Goal: Information Seeking & Learning: Learn about a topic

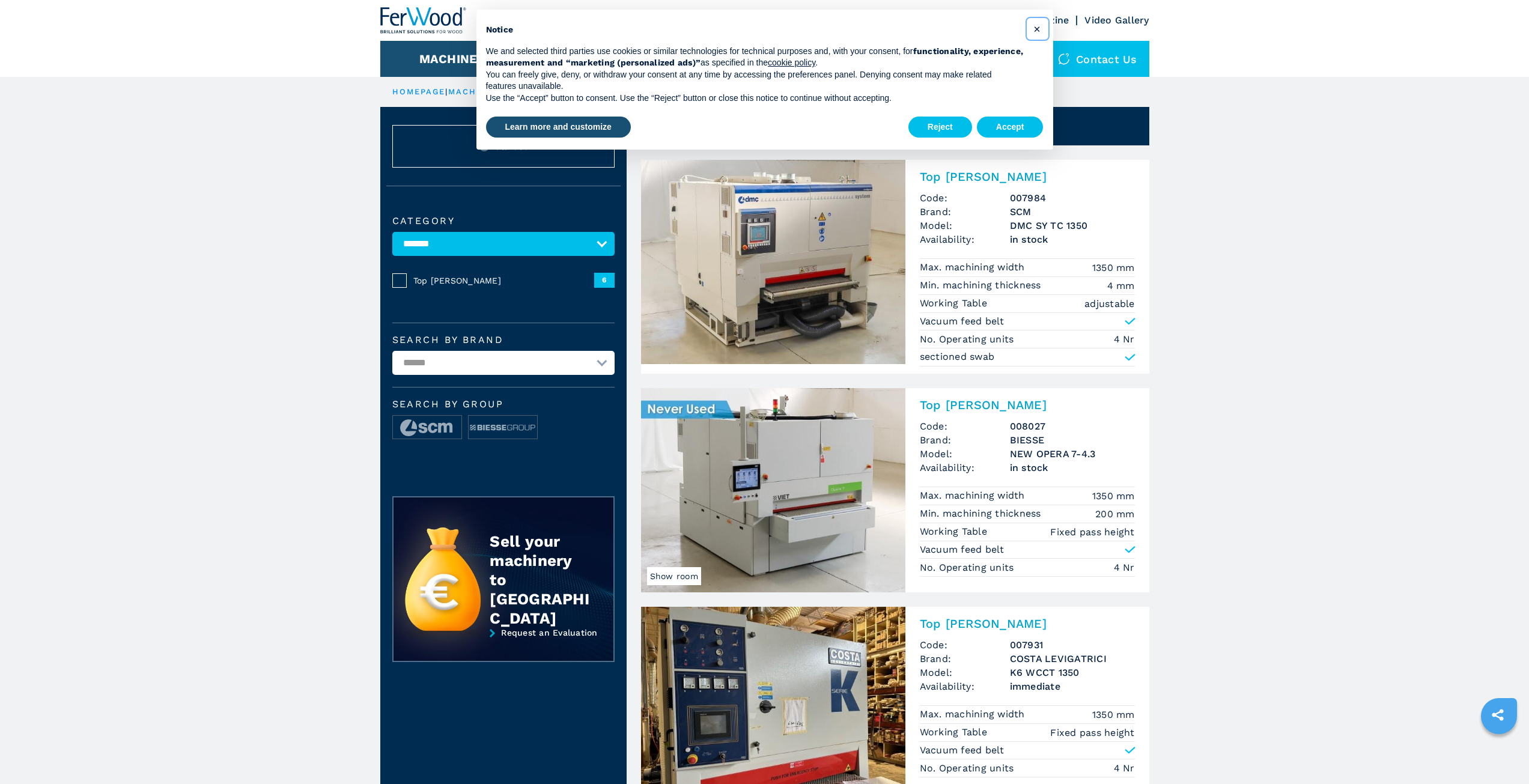
click at [1037, 28] on span "×" at bounding box center [1037, 28] width 7 height 15
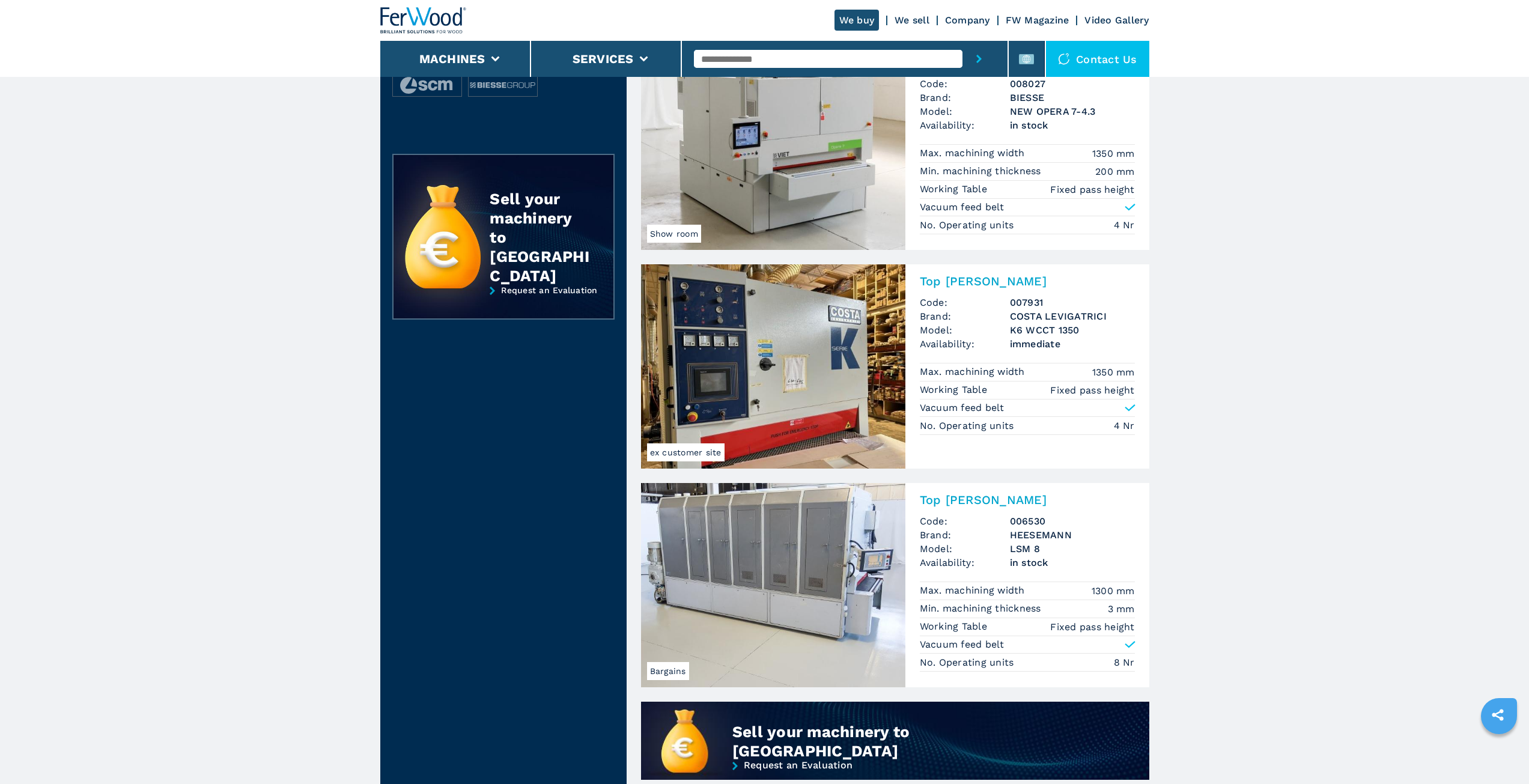
scroll to position [601, 0]
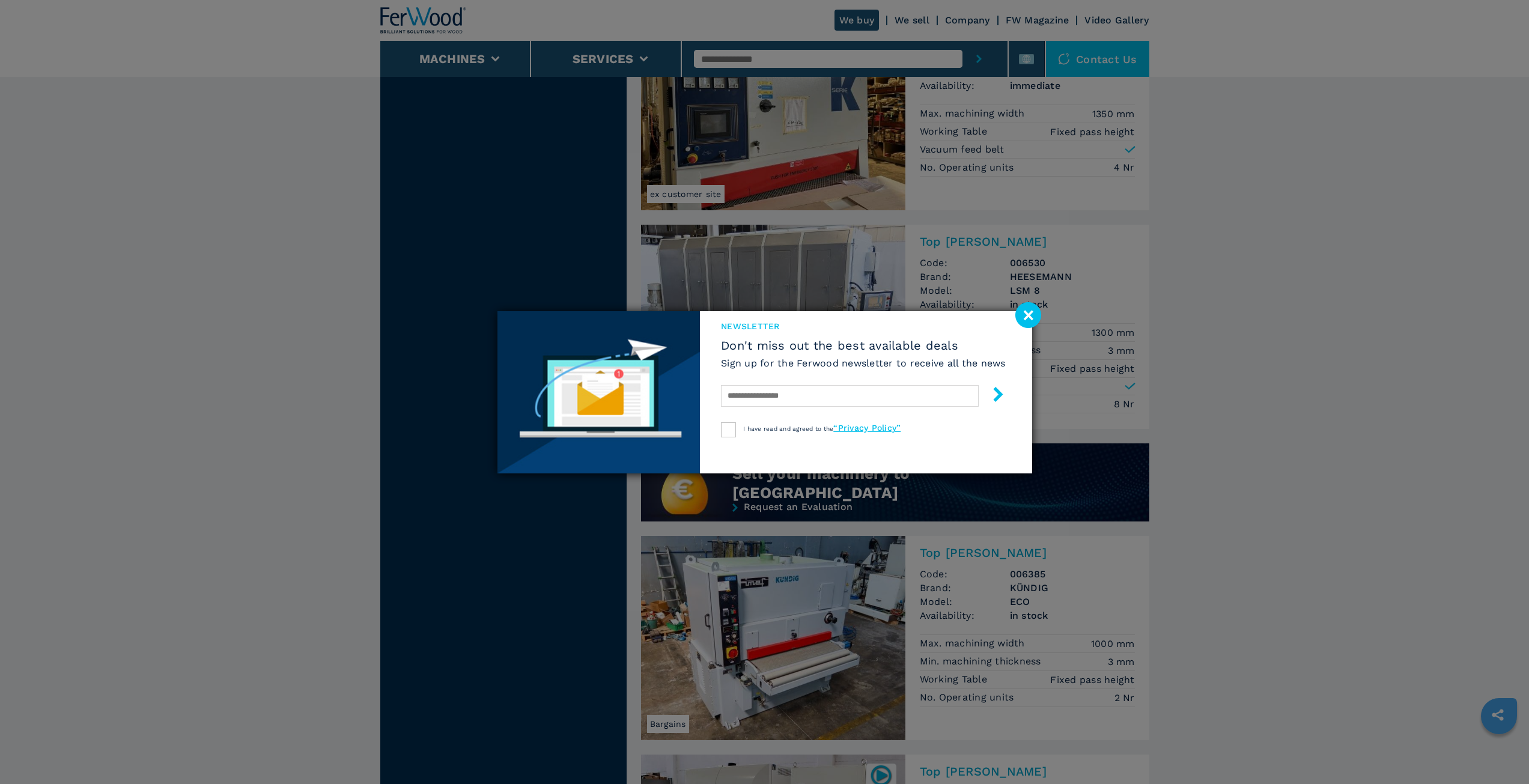
click at [1017, 328] on image at bounding box center [1028, 315] width 25 height 25
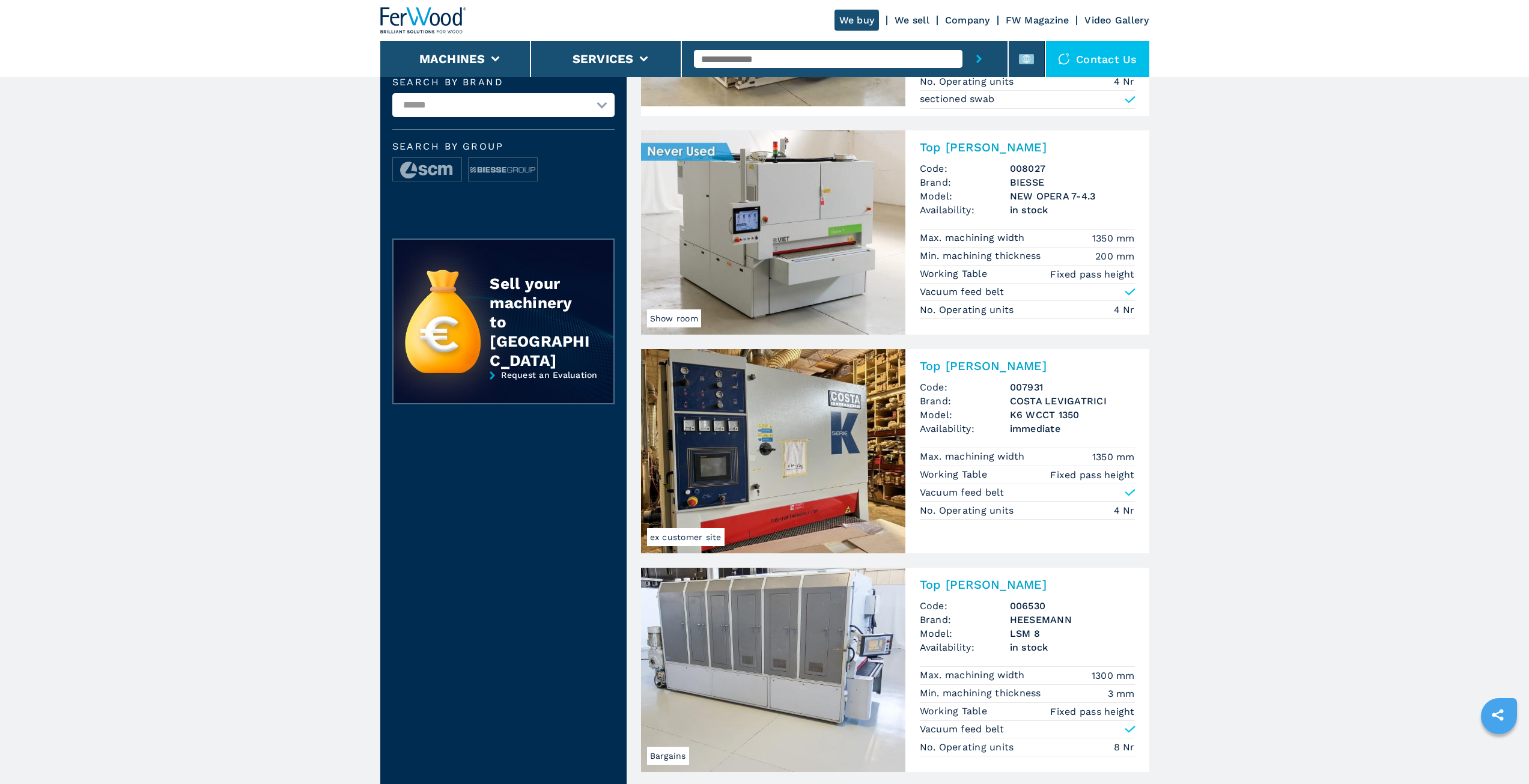
scroll to position [0, 0]
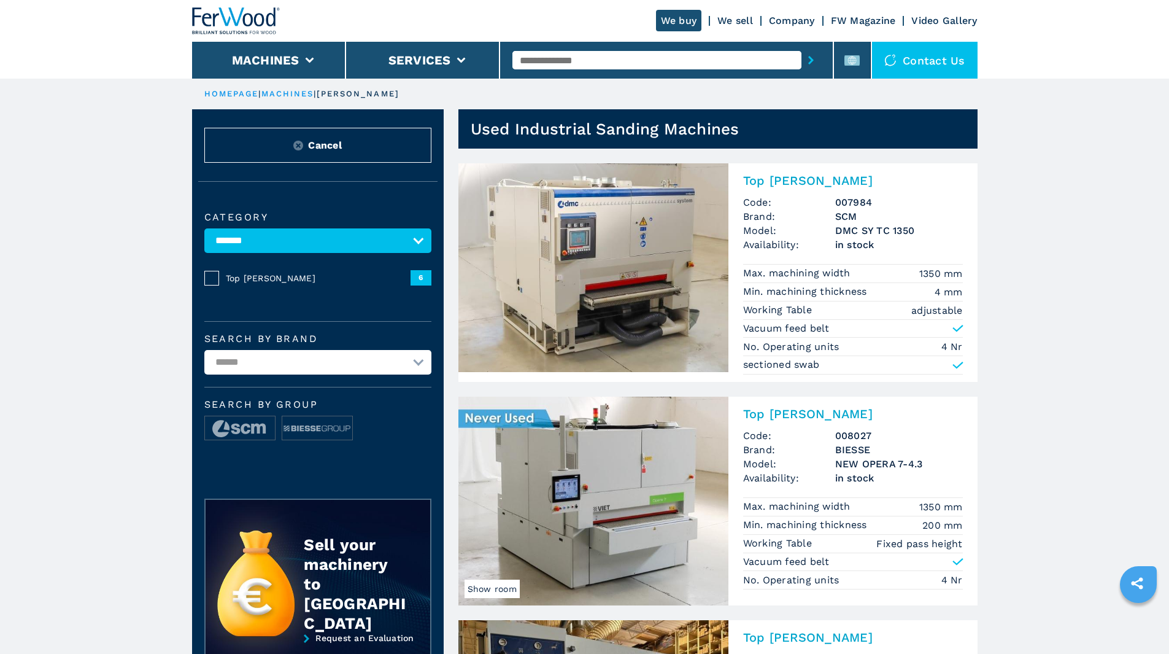
click at [614, 247] on img at bounding box center [593, 267] width 270 height 209
click at [771, 184] on h2 "Top [PERSON_NAME]" at bounding box center [853, 180] width 220 height 15
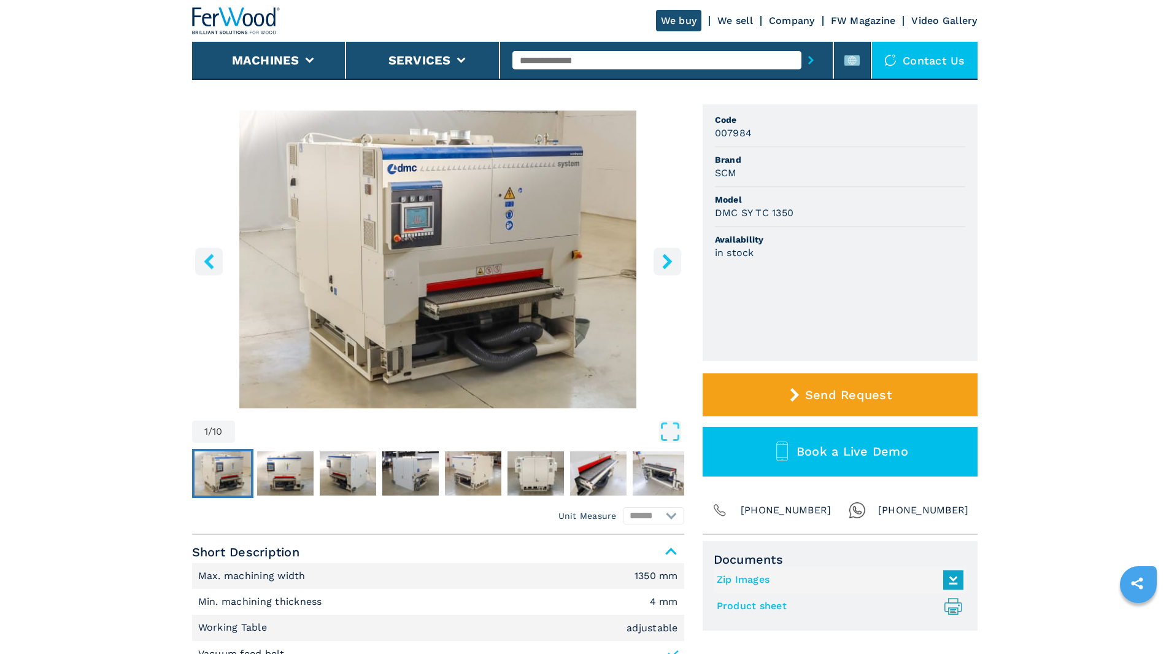
scroll to position [123, 0]
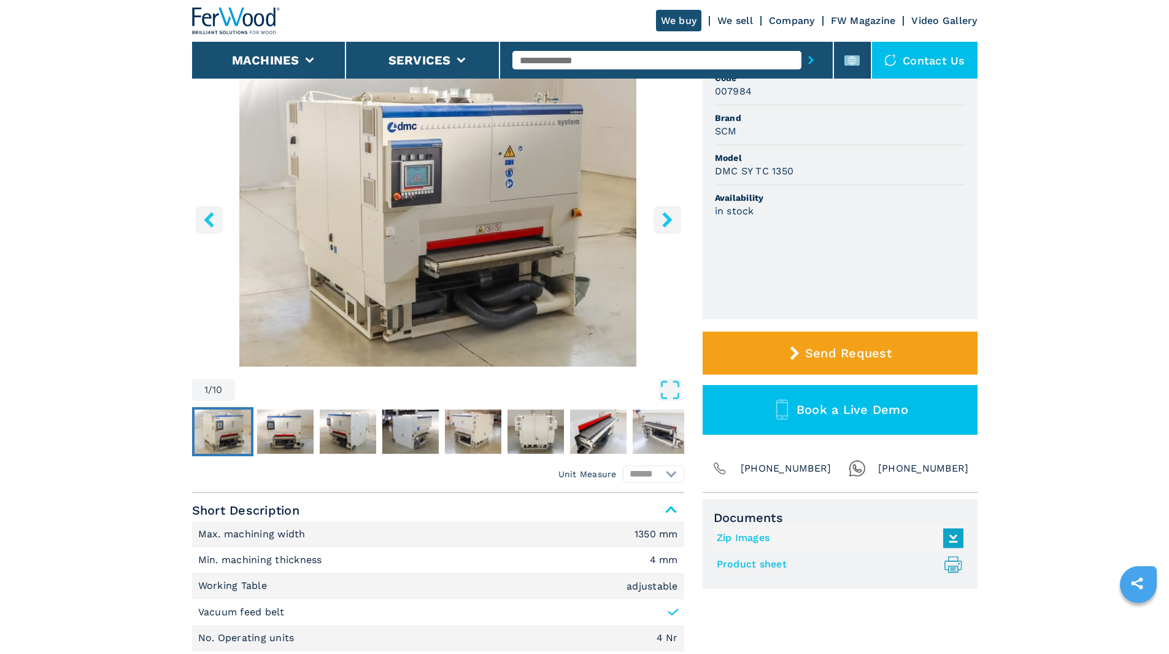
click at [677, 220] on button "right-button" at bounding box center [668, 220] width 28 height 28
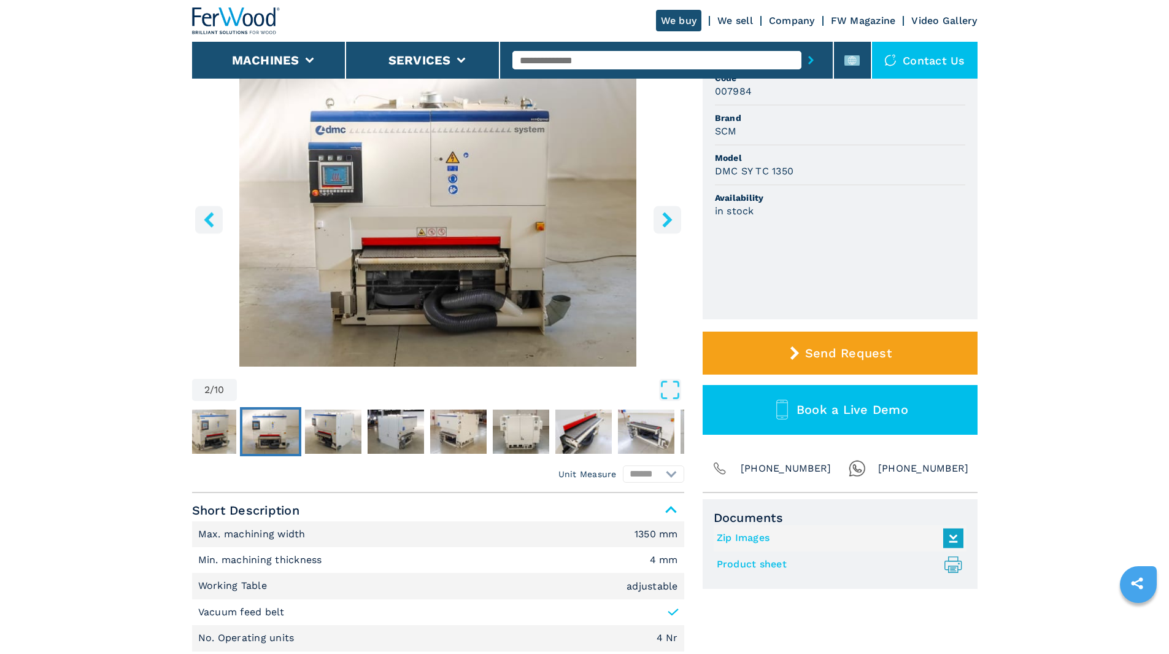
click at [676, 220] on button "right-button" at bounding box center [668, 220] width 28 height 28
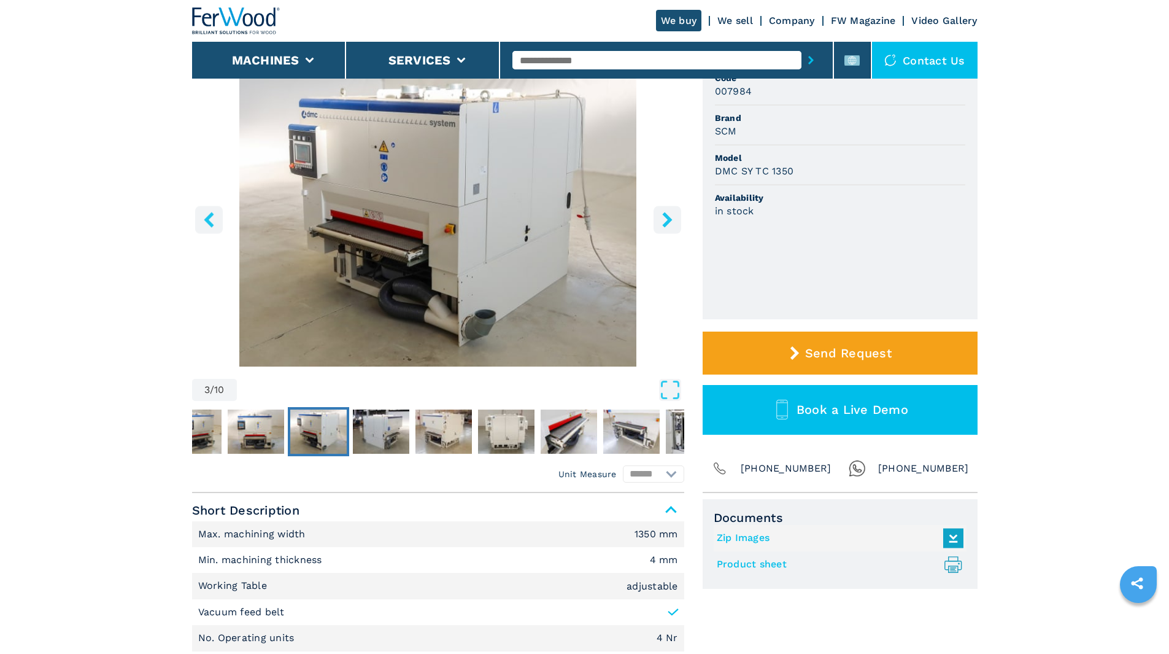
click at [668, 220] on icon "right-button" at bounding box center [667, 219] width 10 height 15
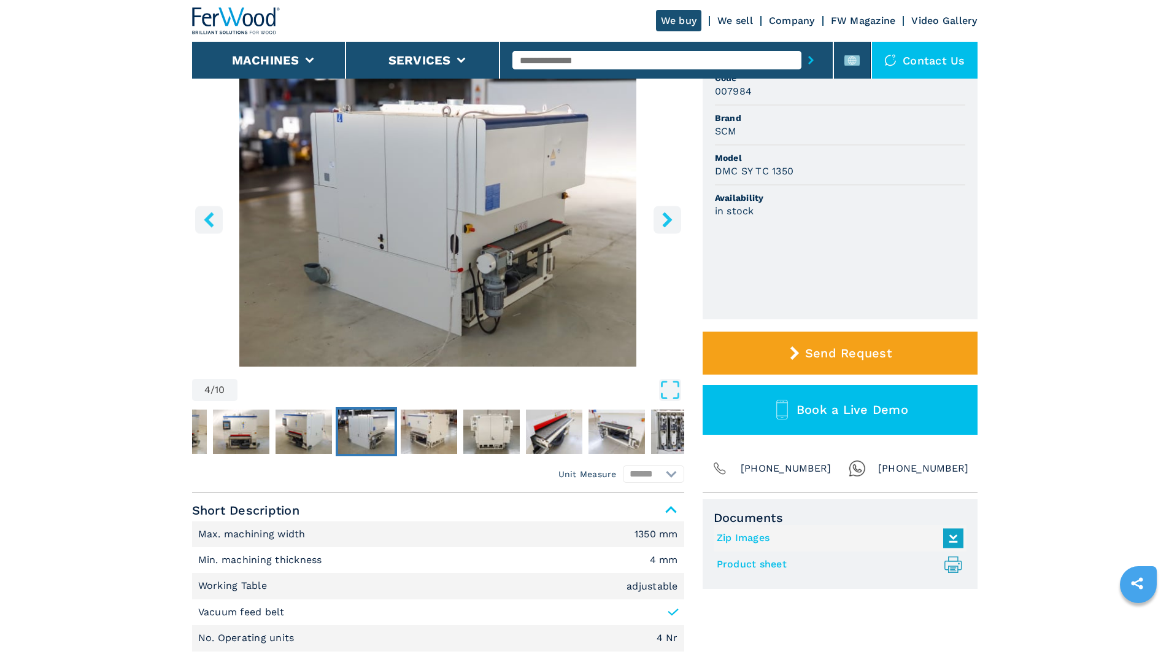
click at [668, 220] on icon "right-button" at bounding box center [667, 219] width 10 height 15
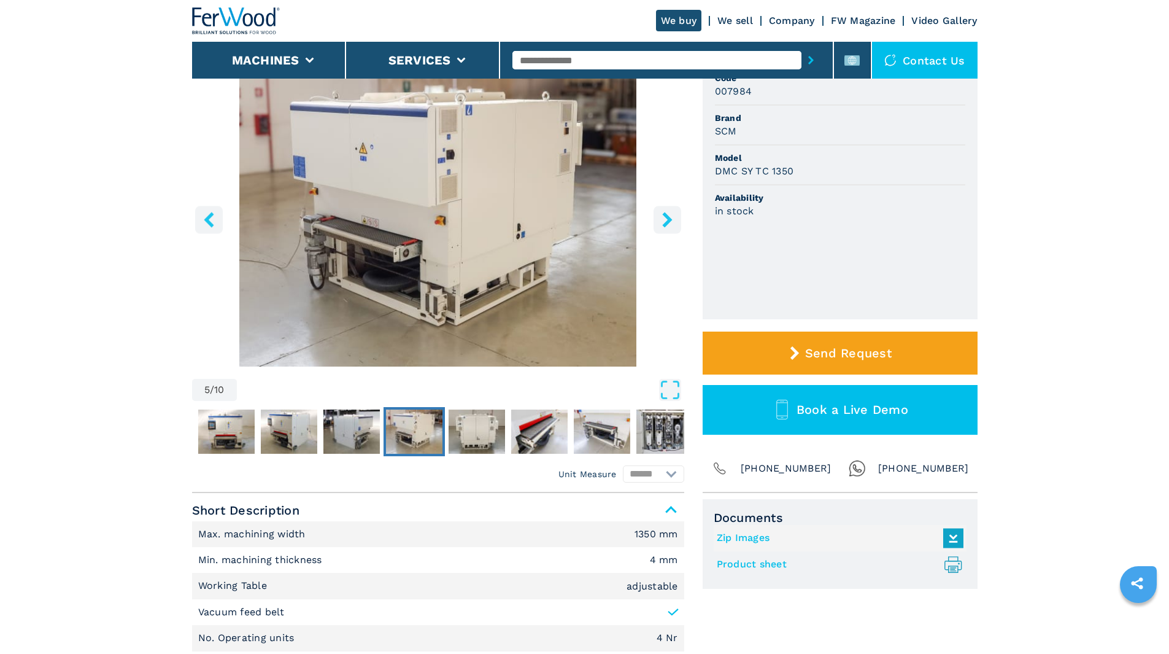
click at [668, 220] on icon "right-button" at bounding box center [667, 219] width 10 height 15
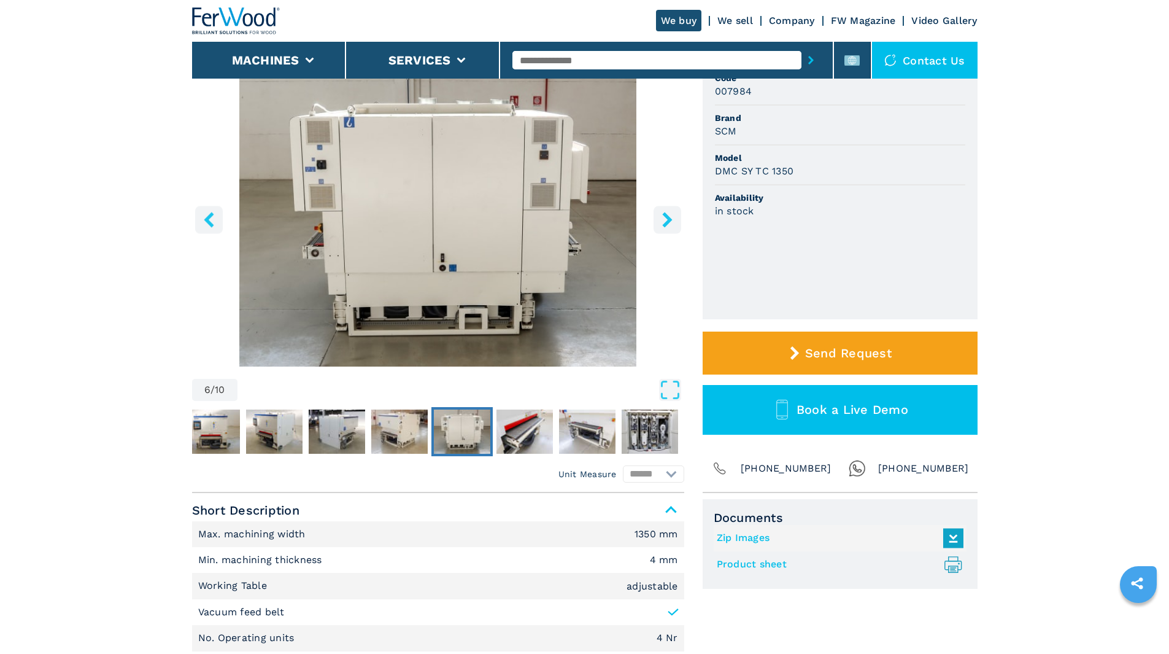
click at [668, 220] on icon "right-button" at bounding box center [667, 219] width 10 height 15
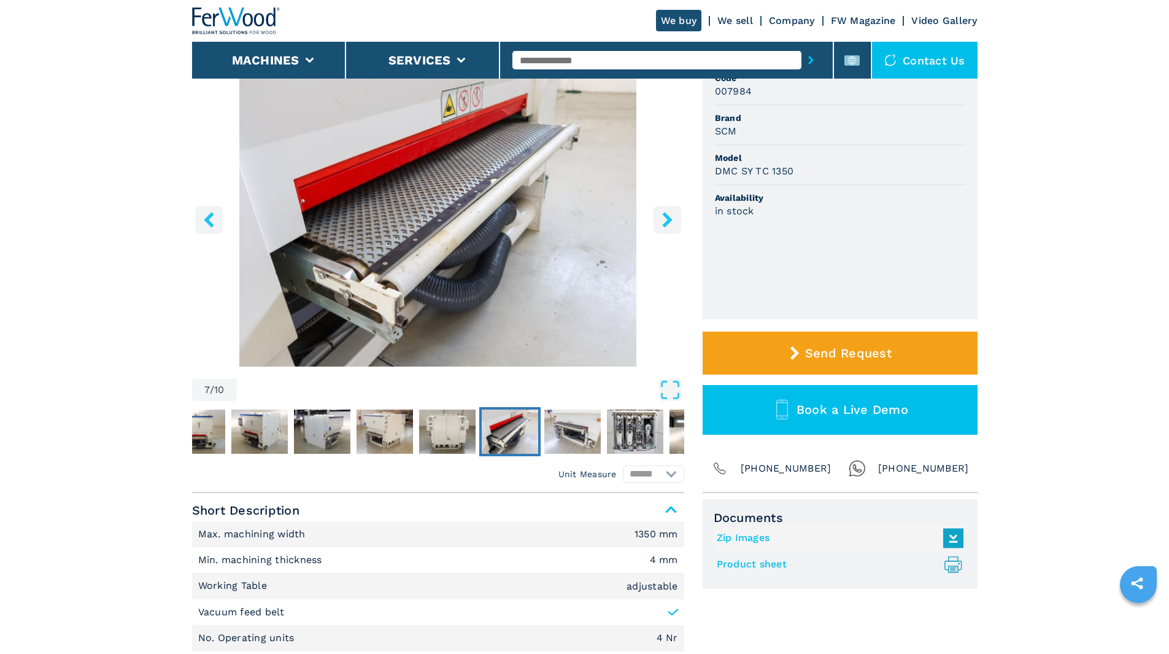
click at [668, 220] on icon "right-button" at bounding box center [667, 219] width 10 height 15
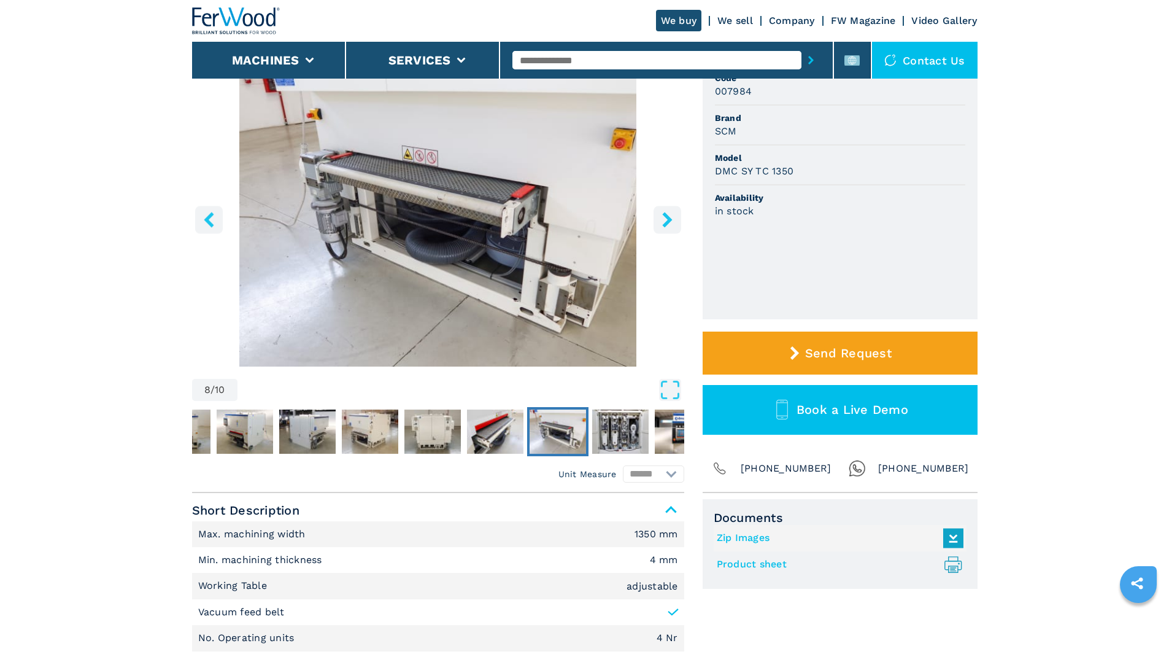
click at [668, 220] on icon "right-button" at bounding box center [667, 219] width 10 height 15
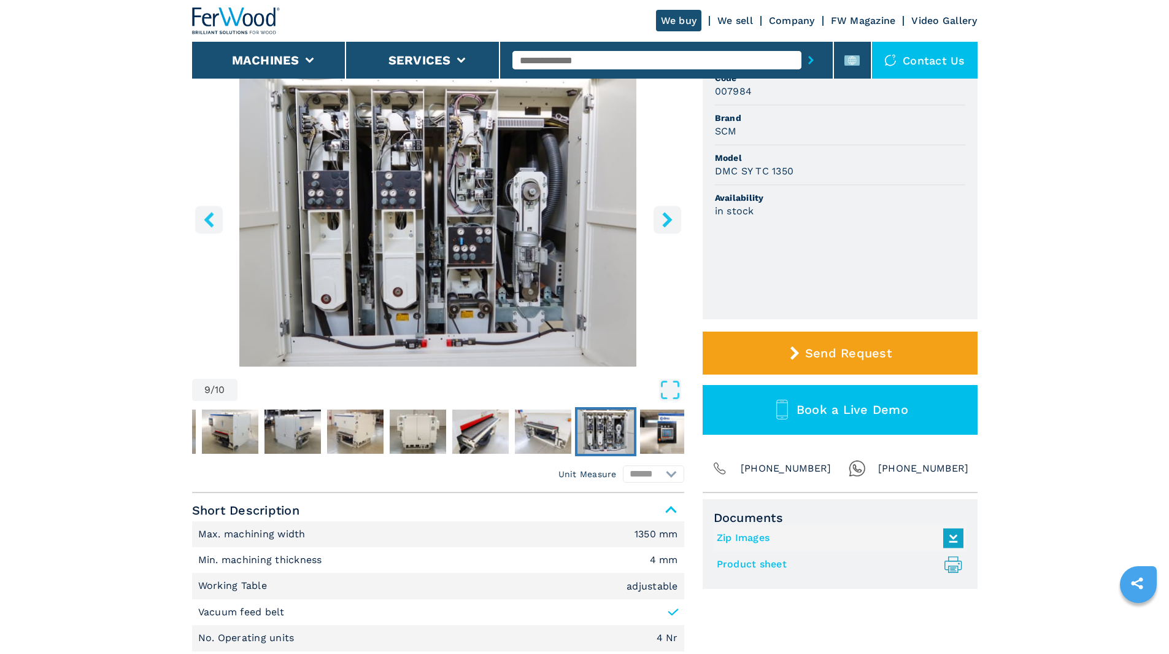
click at [668, 220] on icon "right-button" at bounding box center [667, 219] width 10 height 15
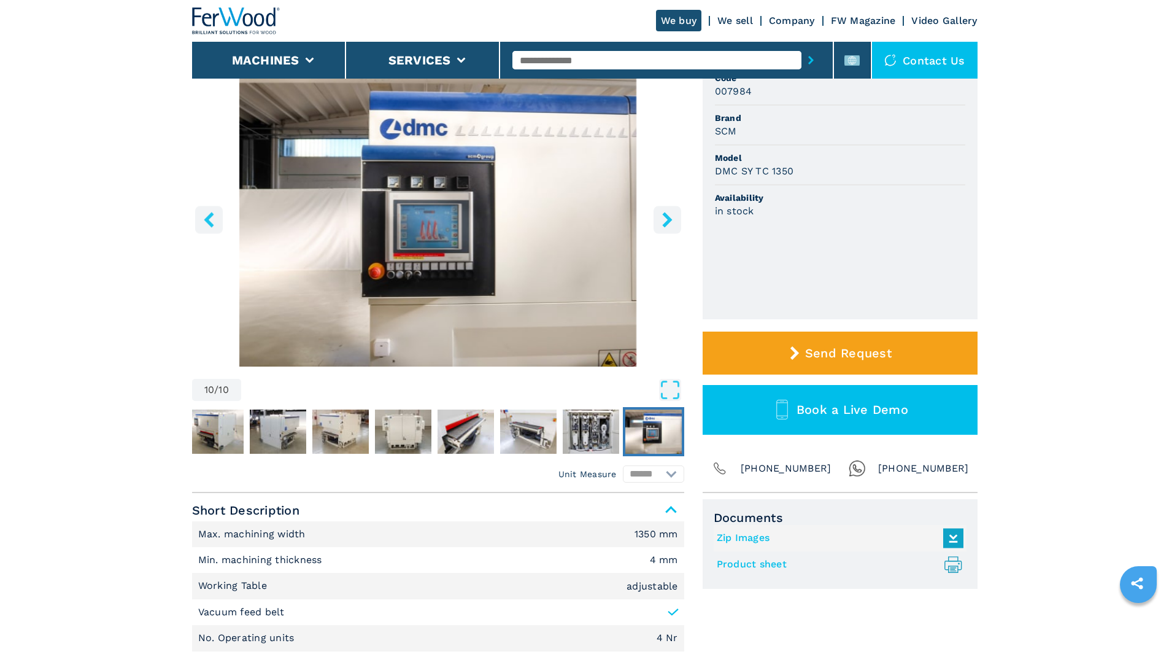
click at [462, 228] on img "Go to Slide 10" at bounding box center [438, 218] width 492 height 298
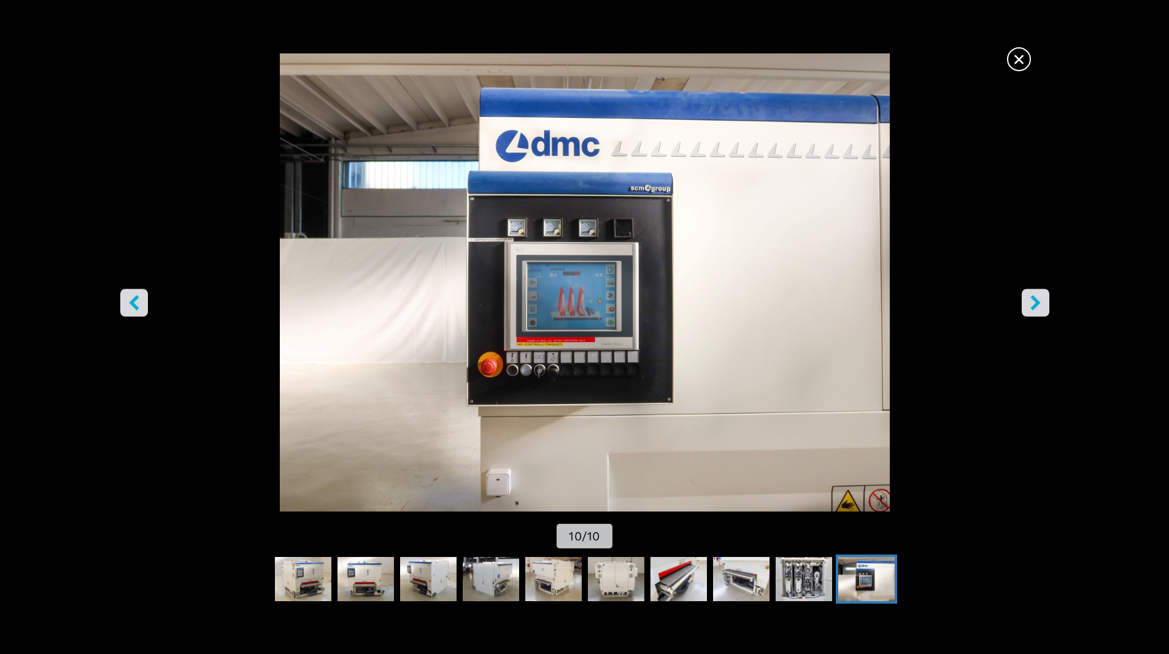
click at [1026, 47] on span "×" at bounding box center [1018, 56] width 21 height 21
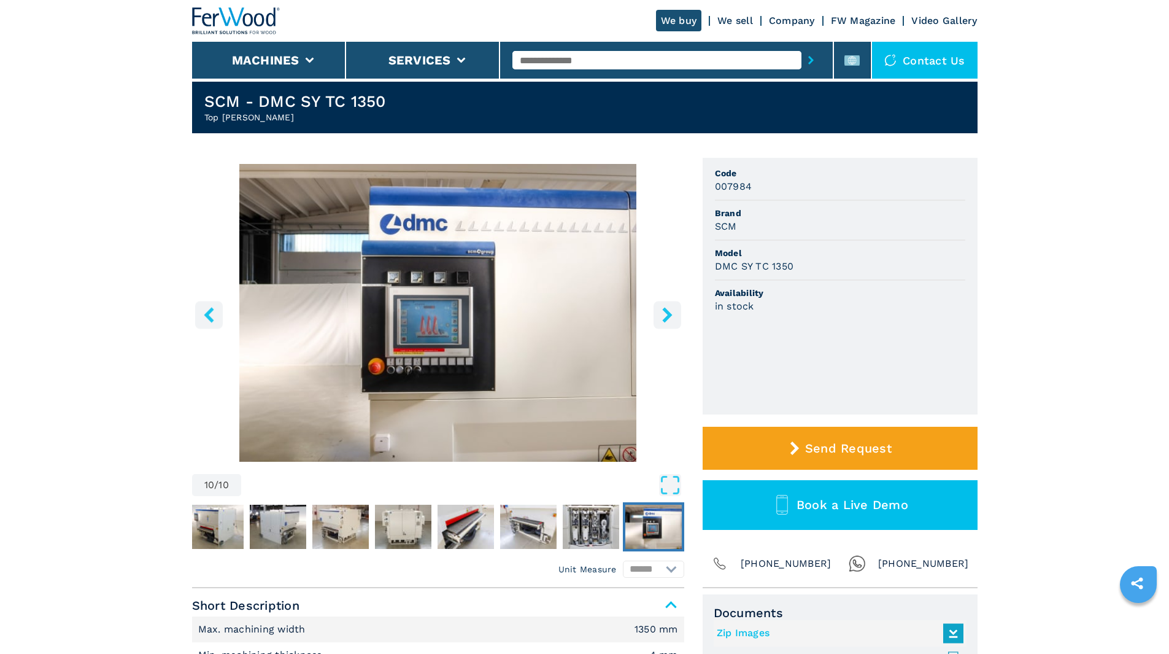
scroll to position [0, 0]
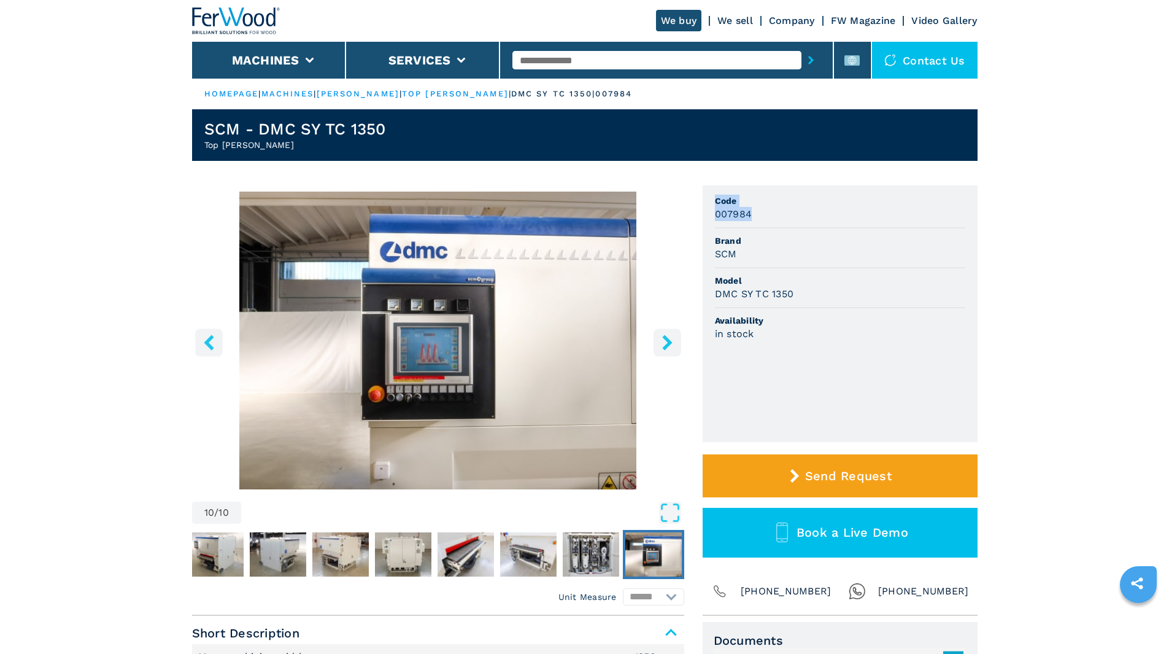
drag, startPoint x: 748, startPoint y: 211, endPoint x: 709, endPoint y: 203, distance: 39.5
click at [709, 203] on ul "Code 007984 Brand SCM Model DMC SY TC 1350 Availability in stock" at bounding box center [840, 313] width 275 height 257
copy li "Code 007984"
drag, startPoint x: 794, startPoint y: 234, endPoint x: 783, endPoint y: 229, distance: 12.4
click at [794, 234] on span "Brand" at bounding box center [840, 240] width 250 height 12
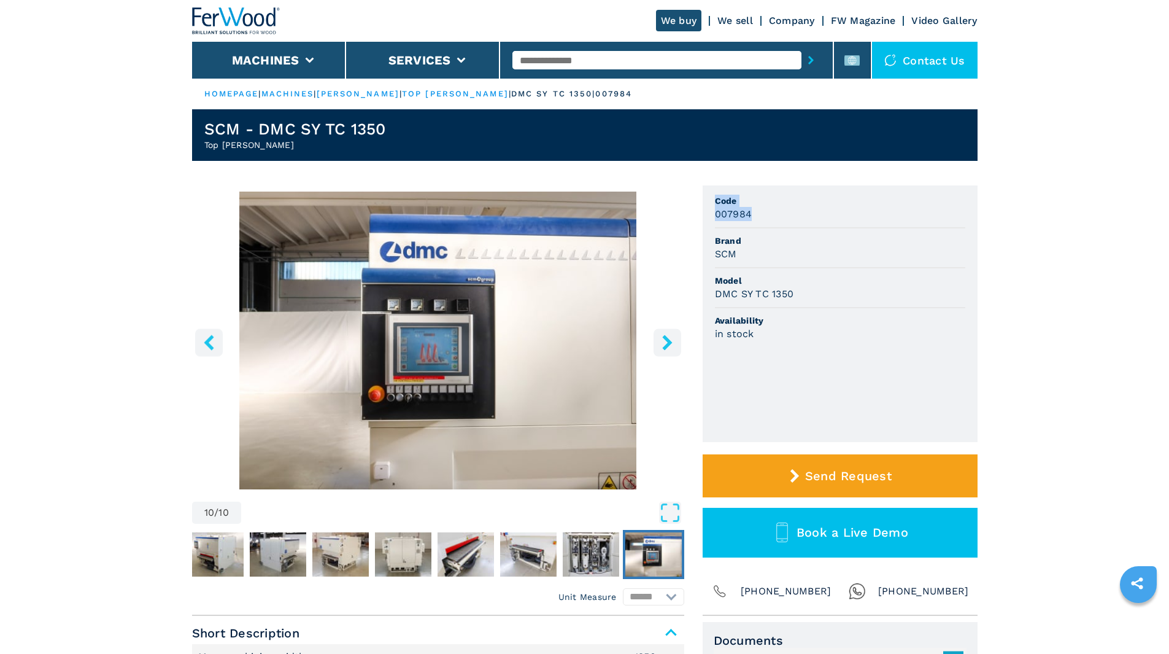
drag, startPoint x: 751, startPoint y: 214, endPoint x: 717, endPoint y: 203, distance: 35.5
click at [717, 203] on li "Code 007984" at bounding box center [840, 208] width 250 height 40
copy li "Code 007984"
